Goal: Task Accomplishment & Management: Use online tool/utility

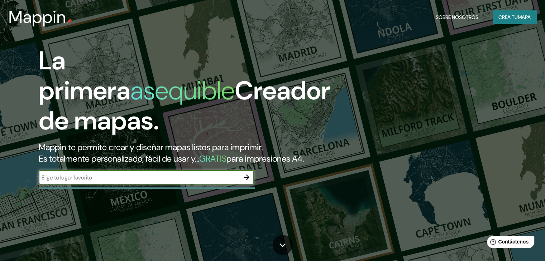
click at [100, 182] on input "text" at bounding box center [139, 178] width 201 height 8
click at [254, 186] on div "La primera asequible Creador de mapas. Mappin te permite crear y diseñar mapas …" at bounding box center [174, 119] width 327 height 146
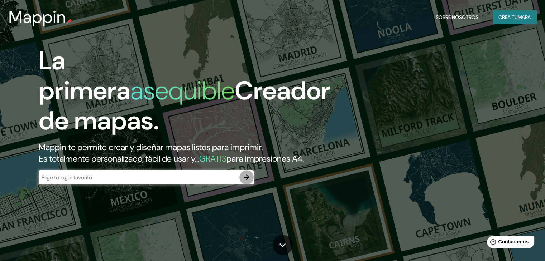
click at [245, 182] on icon "button" at bounding box center [246, 177] width 9 height 9
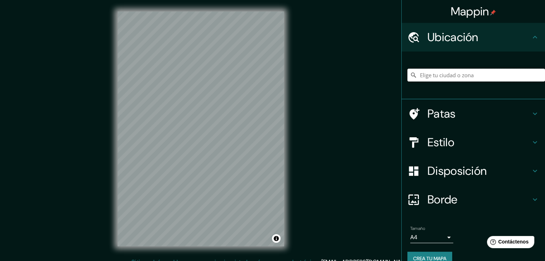
click at [450, 80] on input "Elige tu ciudad o zona" at bounding box center [476, 75] width 138 height 13
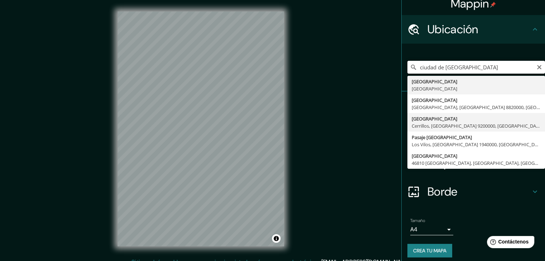
scroll to position [13, 0]
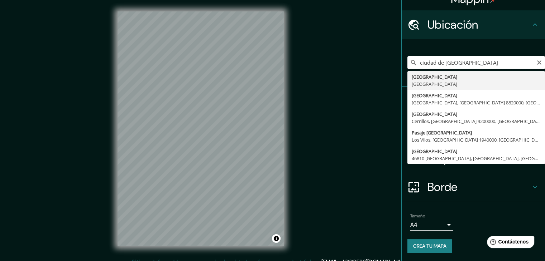
click at [448, 61] on input "ciudad de [GEOGRAPHIC_DATA]" at bounding box center [476, 62] width 138 height 13
type input "alameda poniente santa fe"
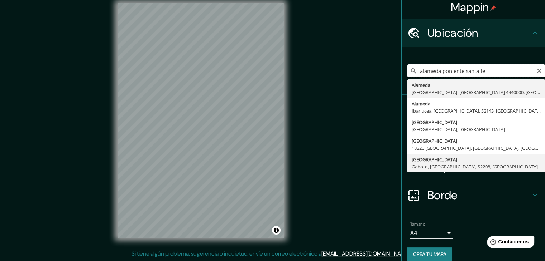
scroll to position [0, 0]
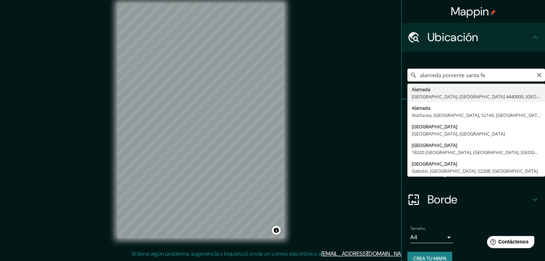
click at [502, 77] on input "alameda poniente santa fe" at bounding box center [476, 75] width 138 height 13
click at [537, 78] on input "alameda poniente santa fe" at bounding box center [476, 75] width 138 height 13
